Goal: Obtain resource: Download file/media

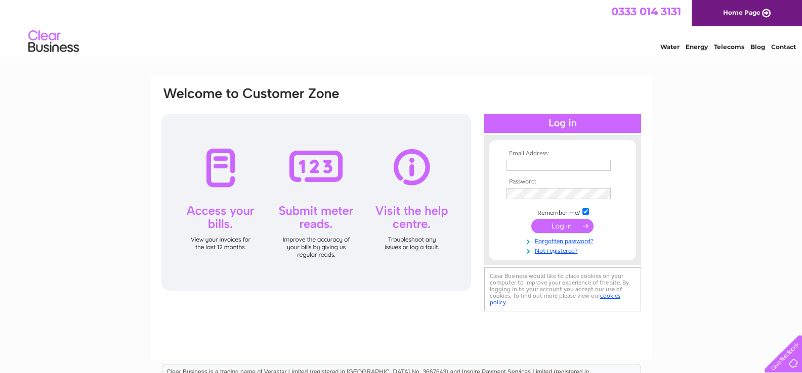
type input "[PERSON_NAME][EMAIL_ADDRESS][DOMAIN_NAME]"
click at [557, 225] on input "submit" at bounding box center [562, 226] width 62 height 14
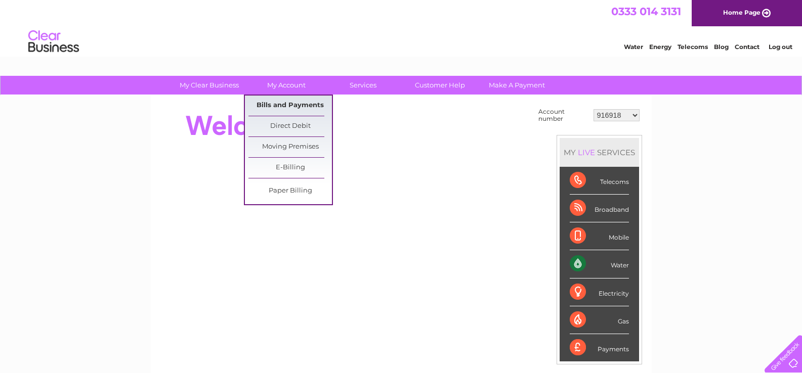
click at [285, 106] on link "Bills and Payments" at bounding box center [290, 106] width 84 height 20
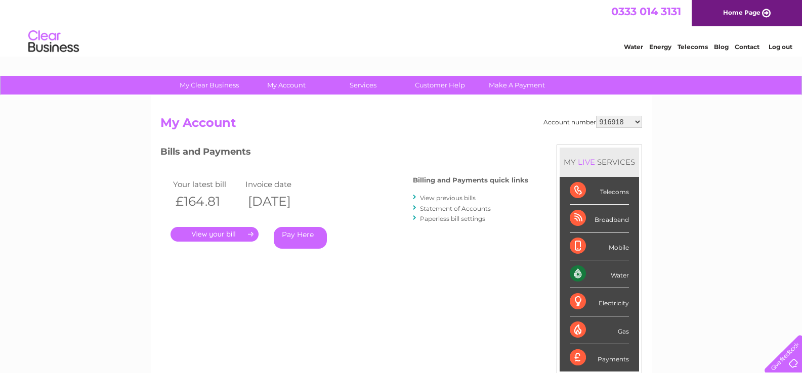
click at [219, 233] on link "." at bounding box center [215, 234] width 88 height 15
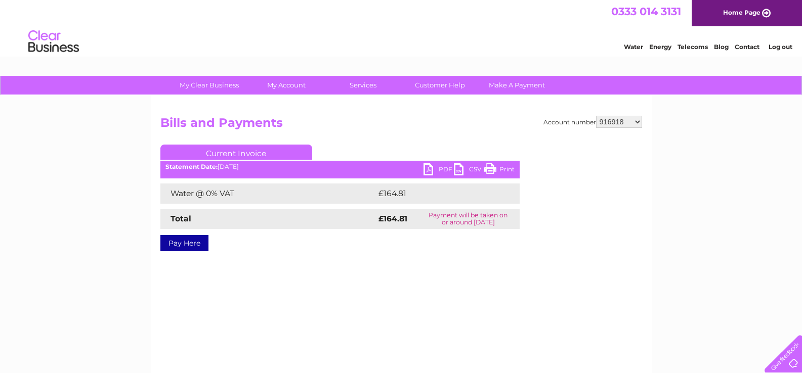
click at [429, 168] on link "PDF" at bounding box center [439, 170] width 30 height 15
click at [638, 123] on select "916918 30304359 30304365" at bounding box center [619, 122] width 46 height 12
select select "30304359"
click at [596, 116] on select "916918 30304359 30304365" at bounding box center [619, 122] width 46 height 12
click at [441, 169] on link "PDF" at bounding box center [439, 170] width 30 height 15
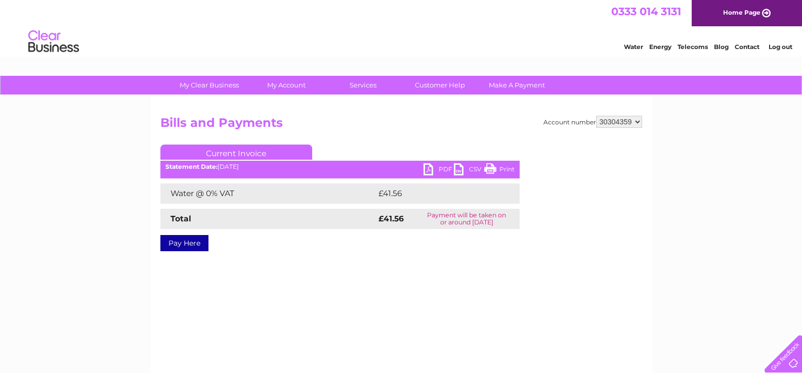
click at [780, 48] on link "Log out" at bounding box center [781, 47] width 24 height 8
